Goal: Share content

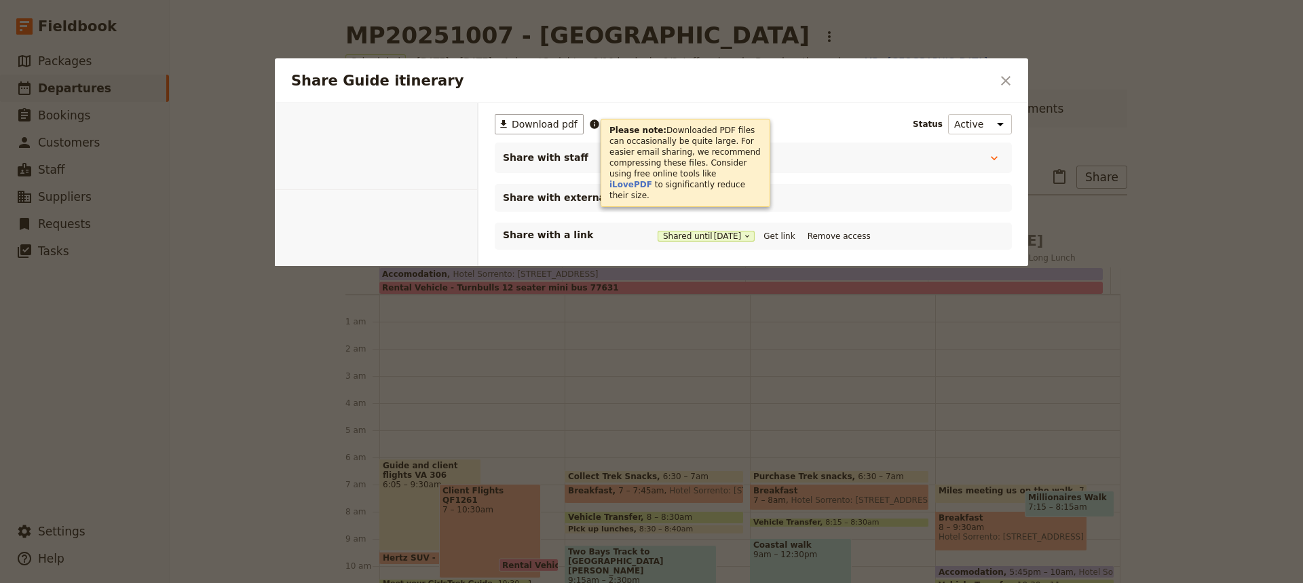
select select "STAFF"
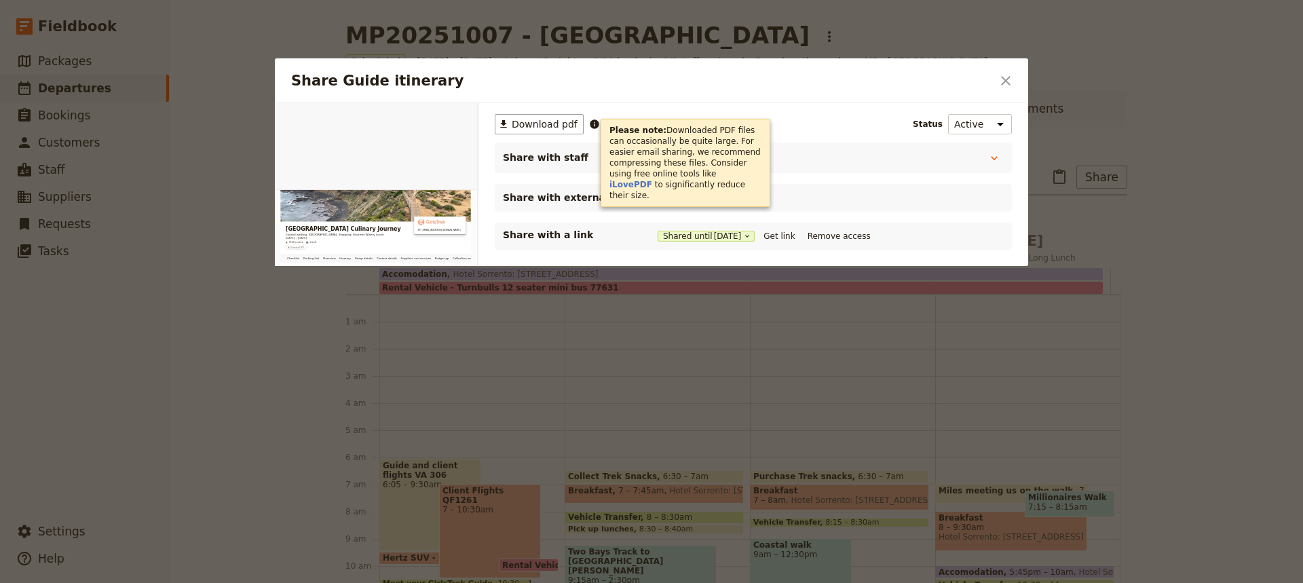
scroll to position [221, 0]
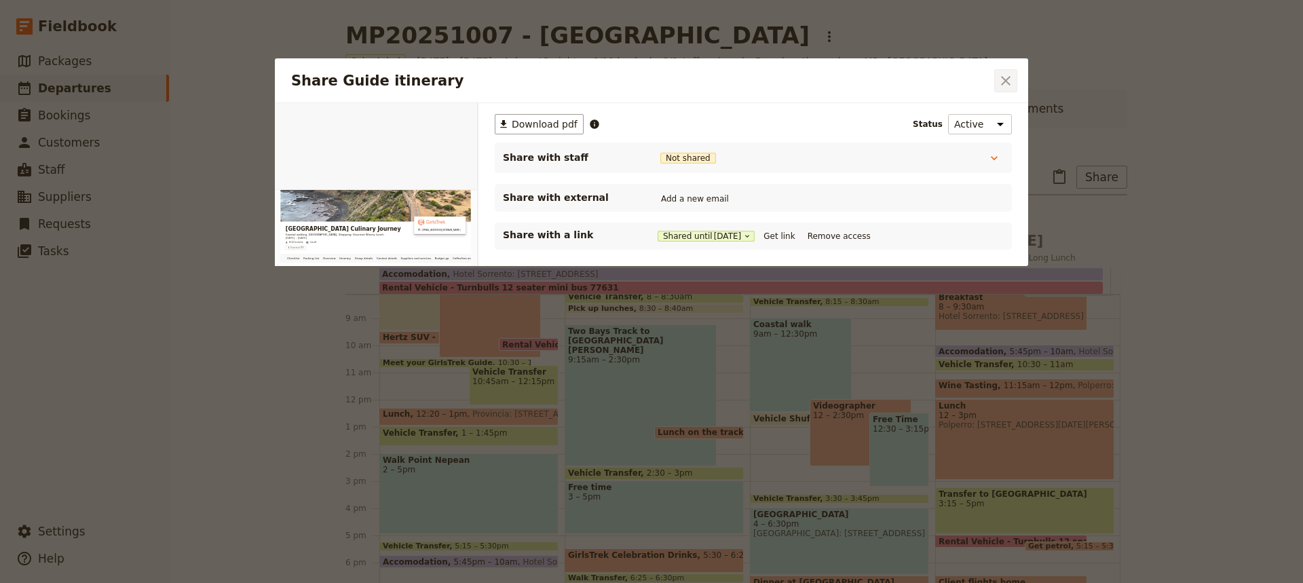
click at [1010, 84] on icon "Close dialog" at bounding box center [1006, 81] width 16 height 16
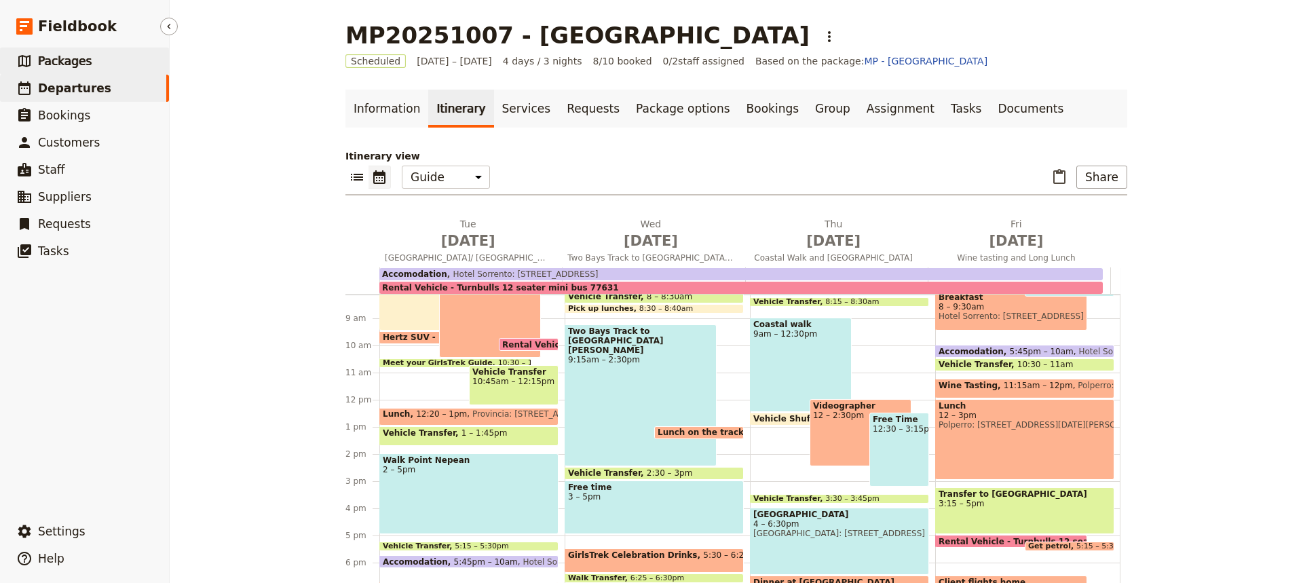
click at [65, 60] on span "Packages" at bounding box center [65, 61] width 54 height 14
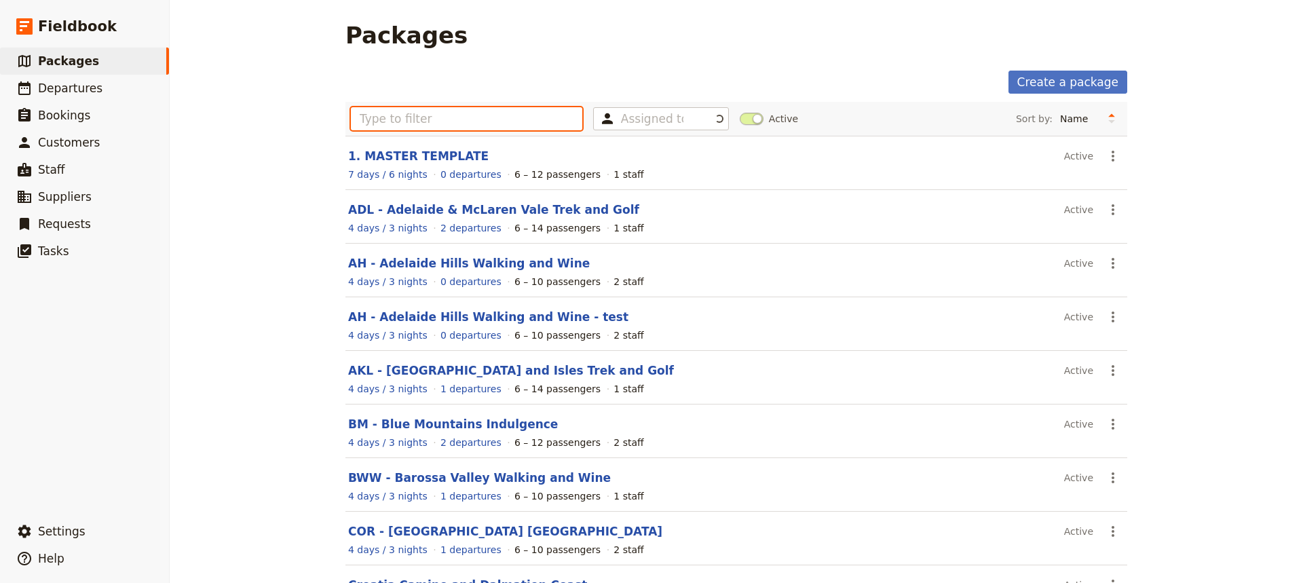
click at [374, 123] on input "text" at bounding box center [466, 118] width 231 height 23
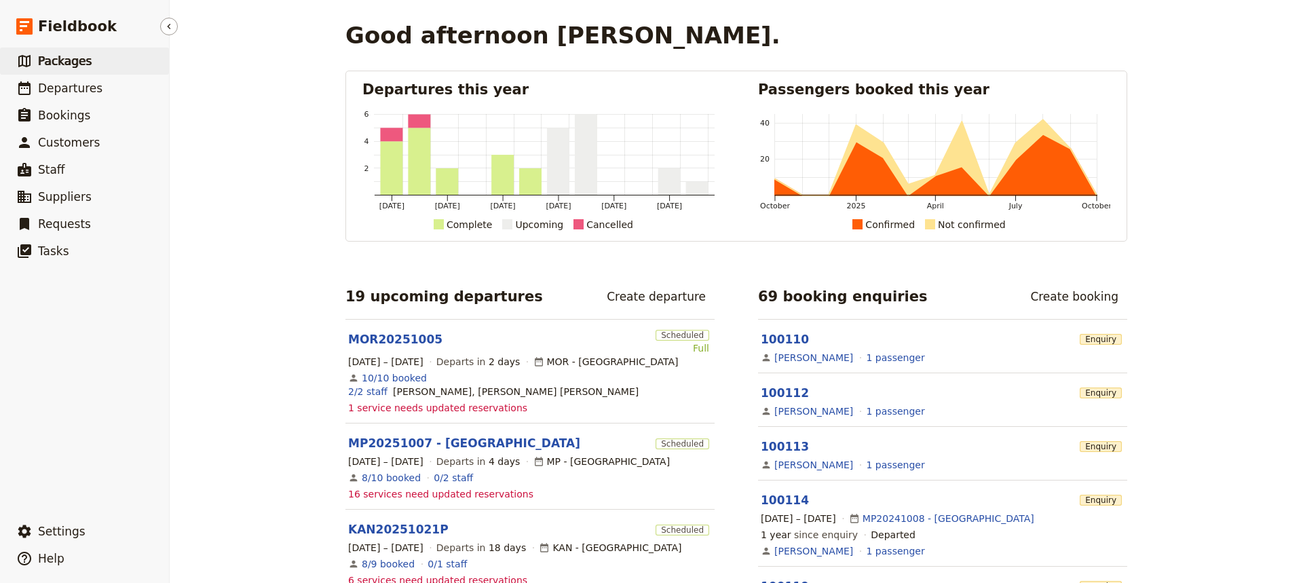
click at [64, 60] on span "Packages" at bounding box center [65, 61] width 54 height 14
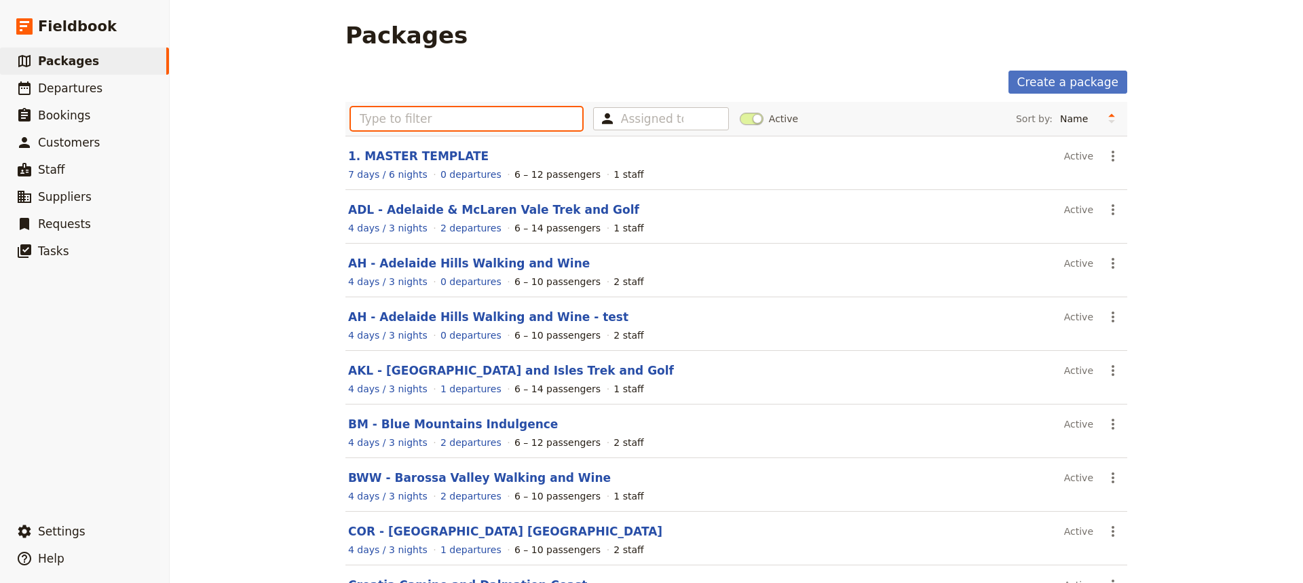
click at [362, 117] on input "text" at bounding box center [466, 118] width 231 height 23
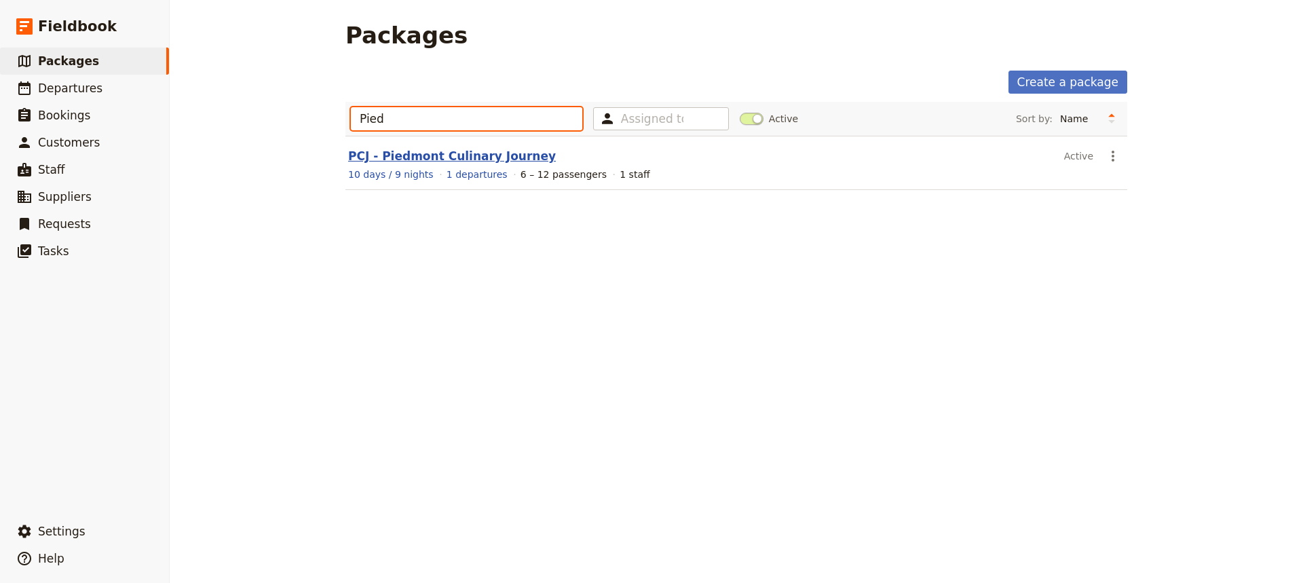
type input "Pied"
click at [411, 154] on link "PCJ - Piedmont Culinary Journey" at bounding box center [452, 156] width 208 height 14
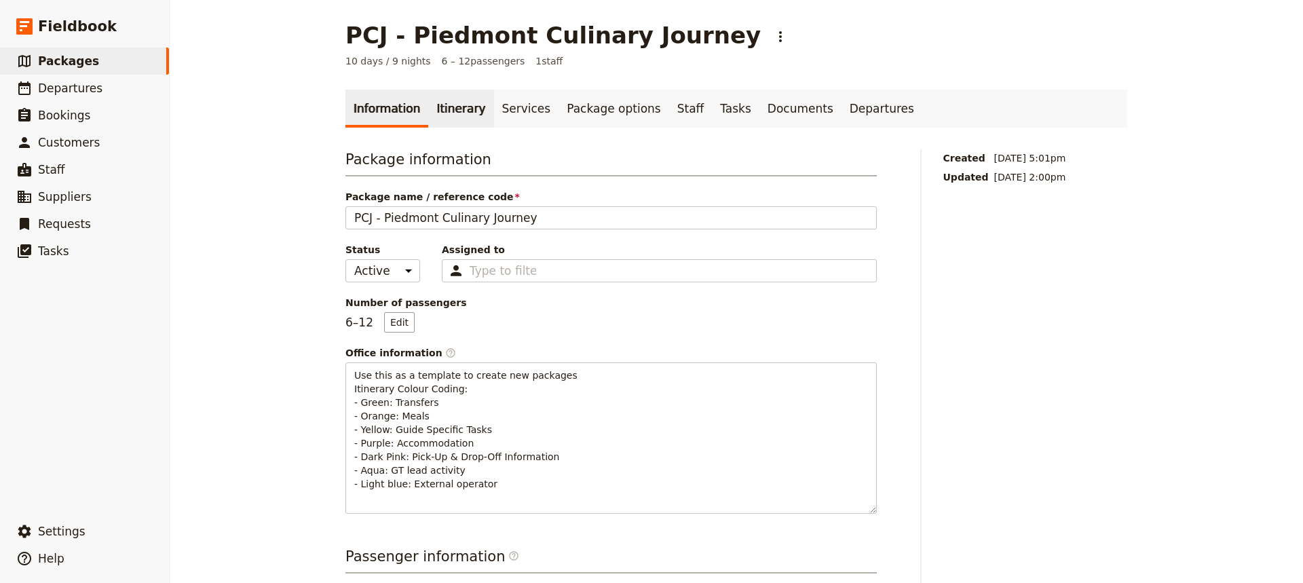
click at [447, 110] on link "Itinerary" at bounding box center [460, 109] width 65 height 38
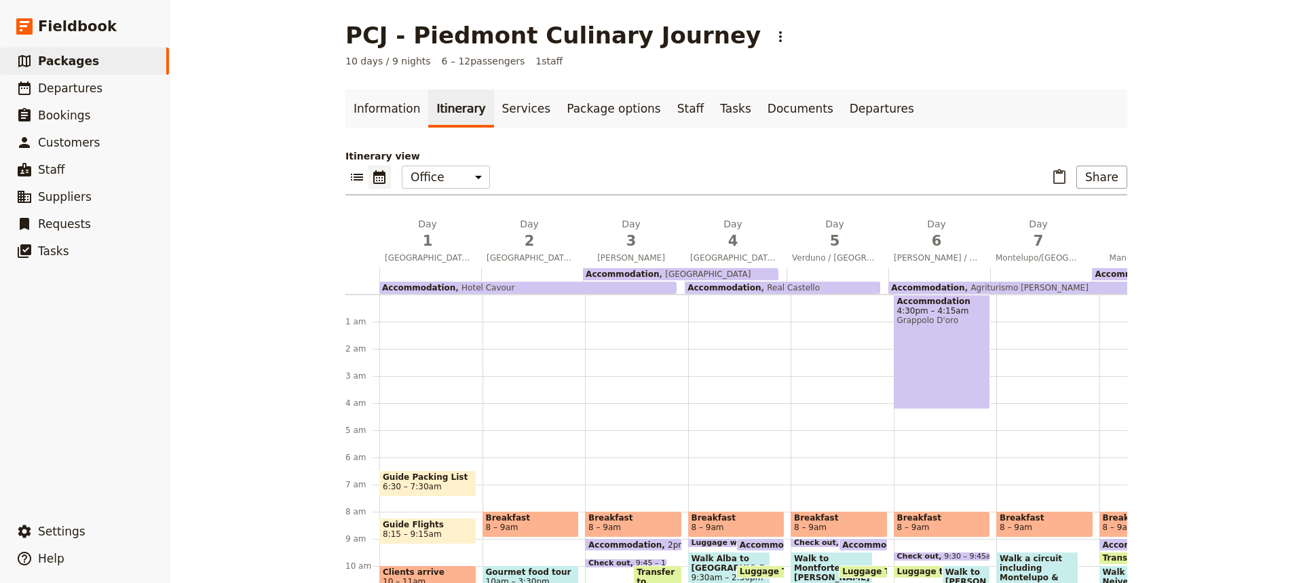
scroll to position [163, 0]
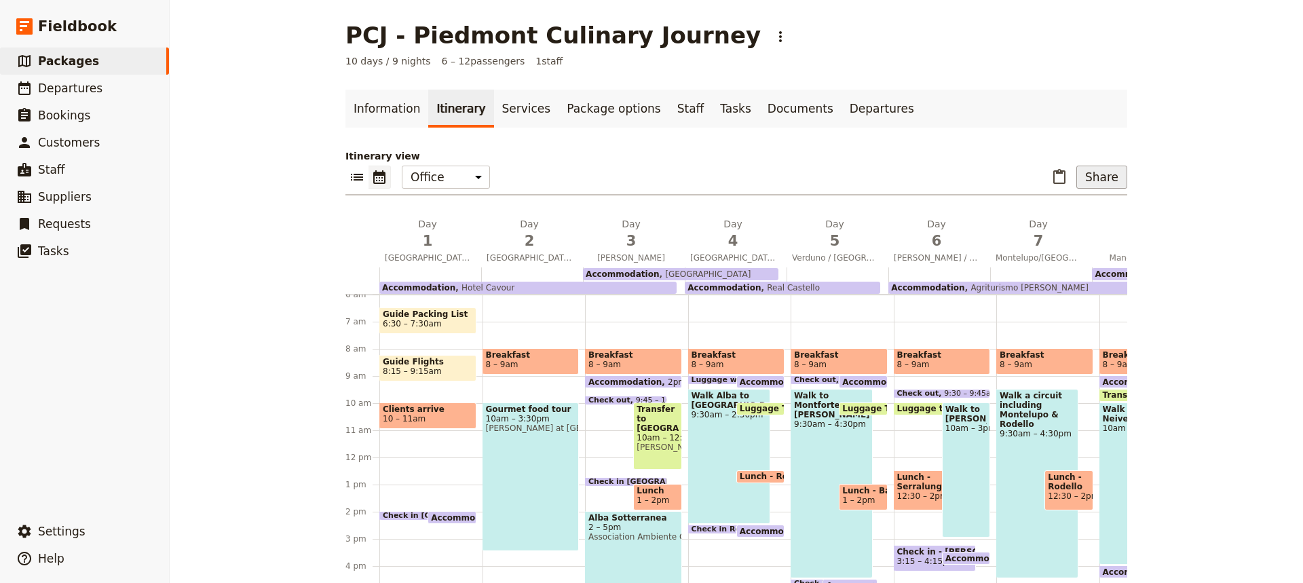
click at [1097, 177] on button "Share" at bounding box center [1101, 177] width 51 height 23
click at [1047, 245] on span "Sales Brochure" at bounding box center [1056, 245] width 71 height 14
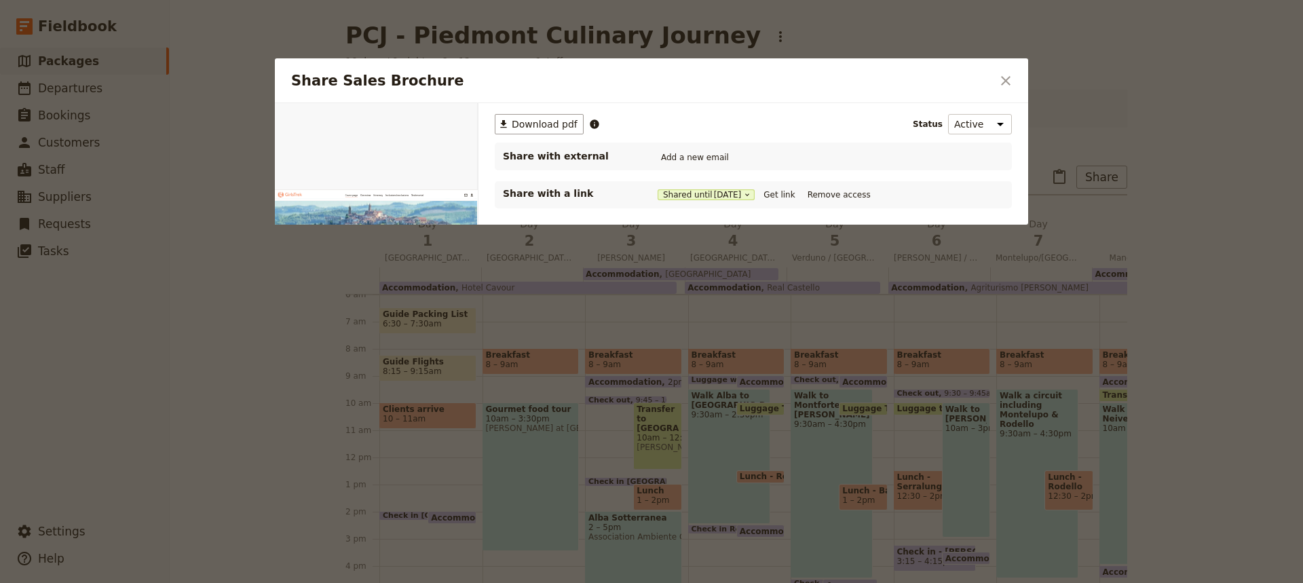
scroll to position [0, 0]
click at [791, 195] on button "Get link" at bounding box center [779, 194] width 38 height 15
